Goal: Task Accomplishment & Management: Use online tool/utility

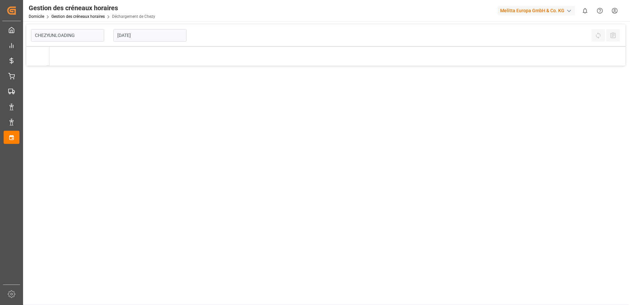
type input "Chezy Unloading"
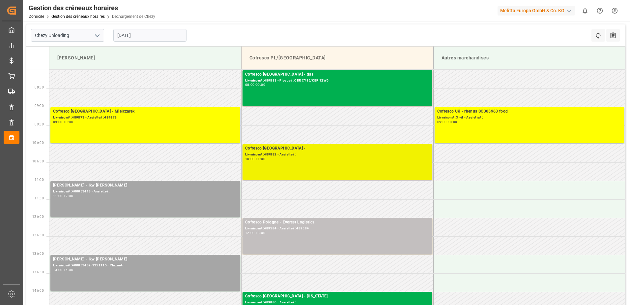
click at [341, 166] on div "Cofresco Pologne - Livraison# :489882 - Assiette# : 10:00 - 11:00" at bounding box center [337, 162] width 185 height 34
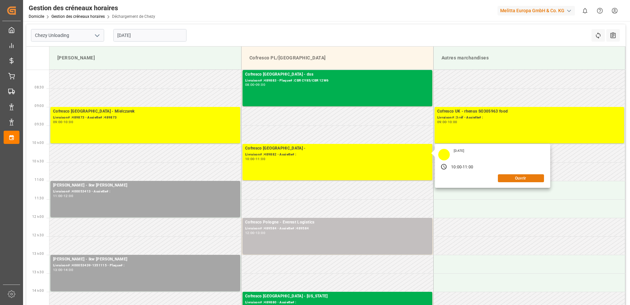
click at [532, 180] on button "Ouvrir" at bounding box center [521, 178] width 46 height 8
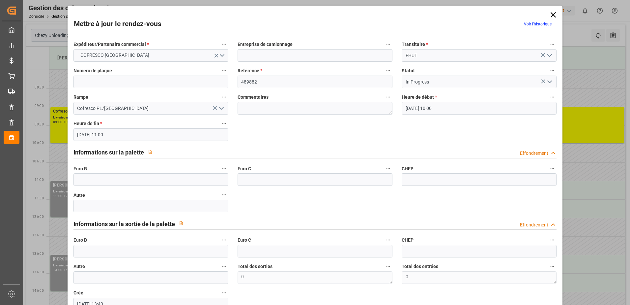
click at [548, 83] on icon "Ouvrir le menu" at bounding box center [550, 82] width 8 height 8
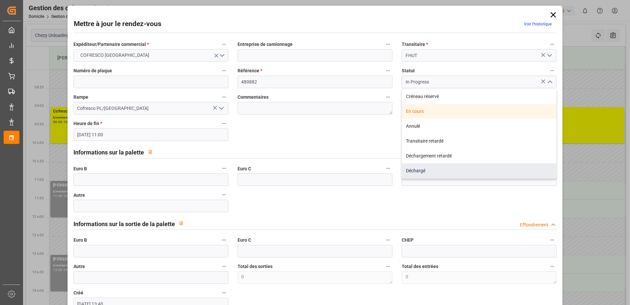
click at [494, 169] on div "Déchargé" at bounding box center [479, 170] width 154 height 15
type input "Unloaded"
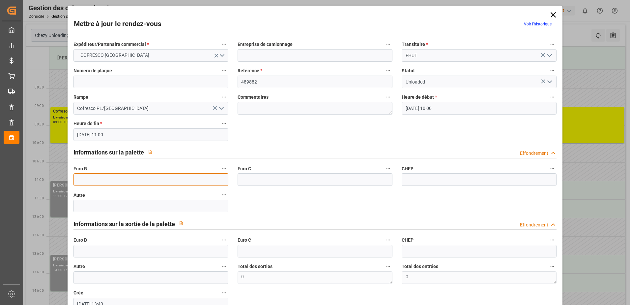
click at [98, 181] on input "text" at bounding box center [150, 179] width 155 height 13
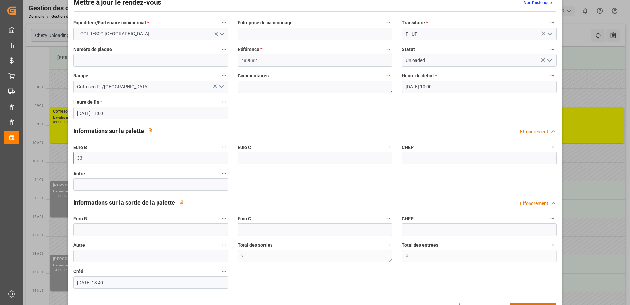
scroll to position [44, 0]
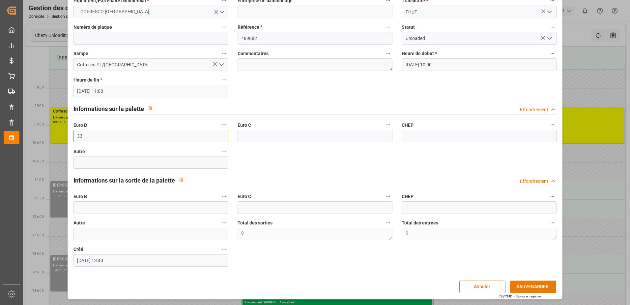
type input "33"
click at [534, 284] on button "SAUVEGARDER" at bounding box center [533, 286] width 46 height 13
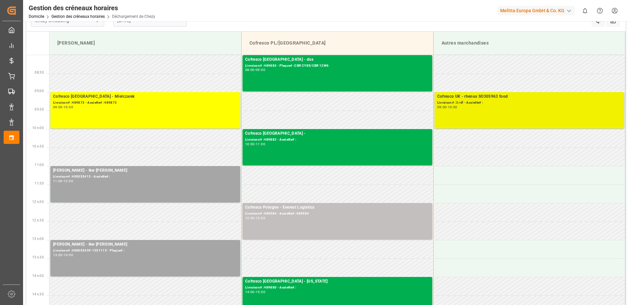
scroll to position [0, 0]
